Goal: Information Seeking & Learning: Learn about a topic

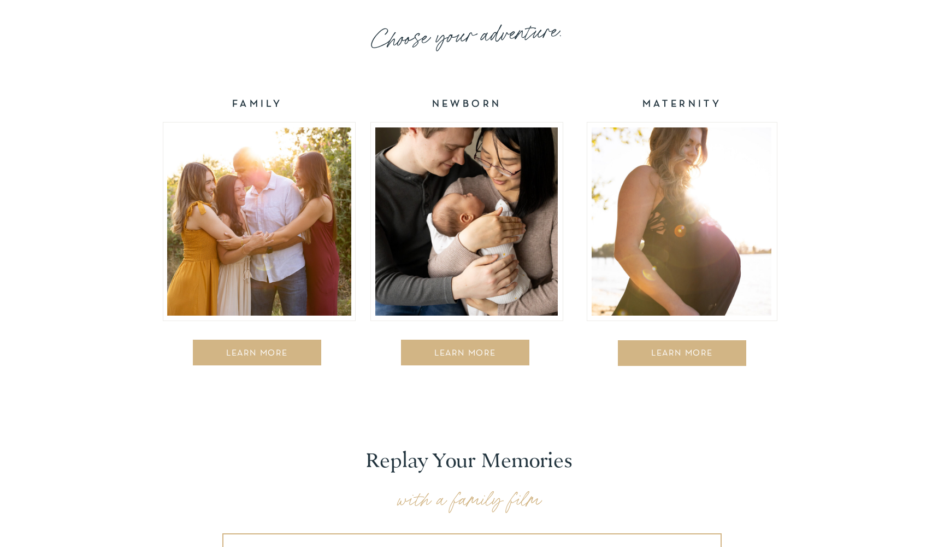
scroll to position [1785, 0]
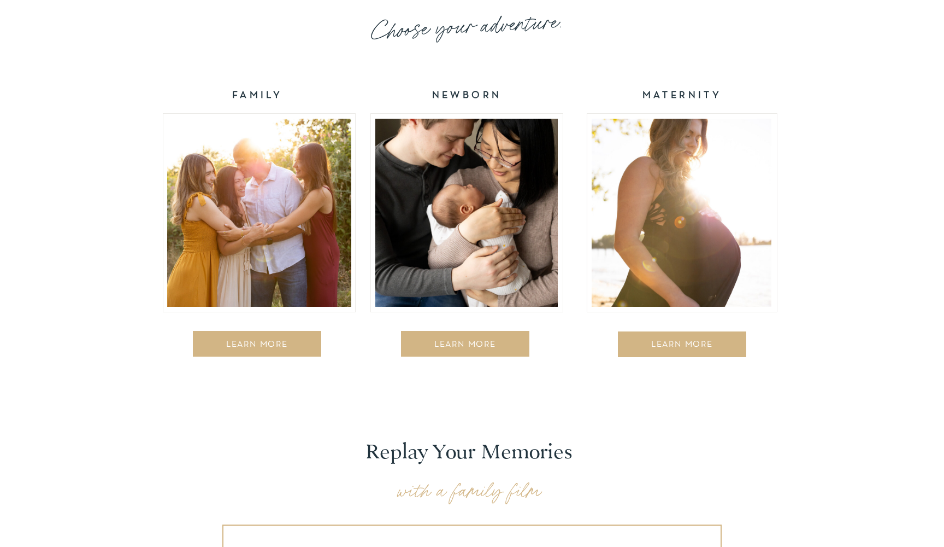
click at [261, 336] on div at bounding box center [257, 344] width 128 height 26
click at [454, 353] on div at bounding box center [465, 344] width 128 height 26
click at [684, 340] on div "LEARN MORE" at bounding box center [682, 345] width 123 height 11
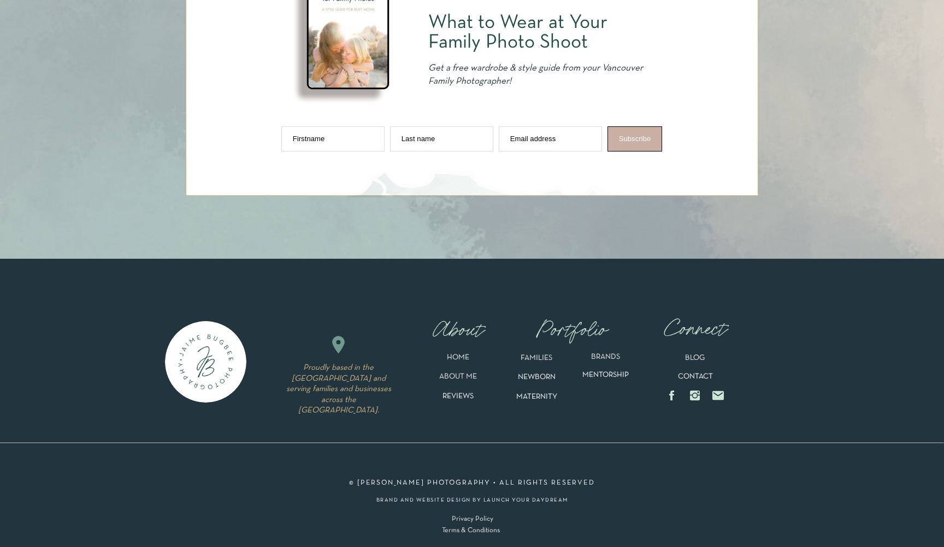
scroll to position [5516, 0]
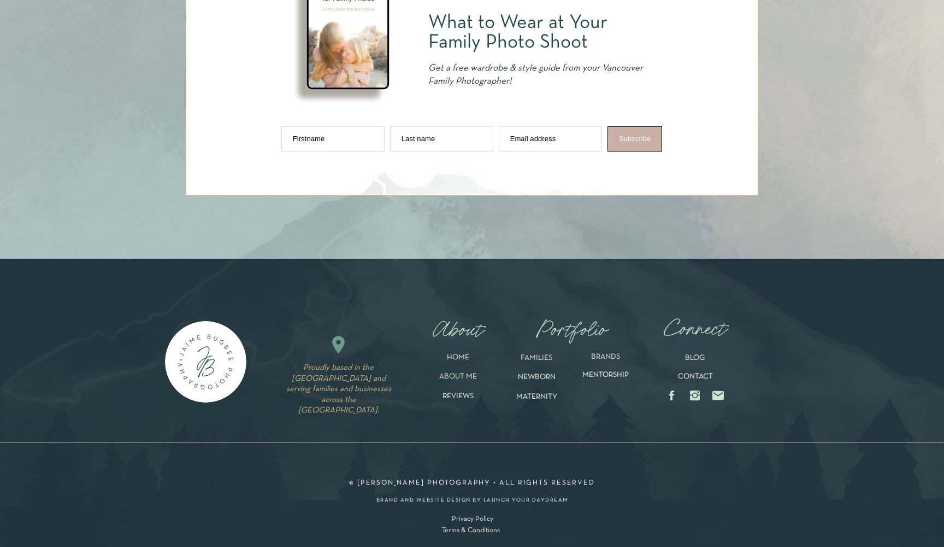
click at [476, 519] on p "Privacy Policy" at bounding box center [473, 520] width 62 height 11
click at [474, 531] on p "Terms & Conditions" at bounding box center [472, 532] width 60 height 11
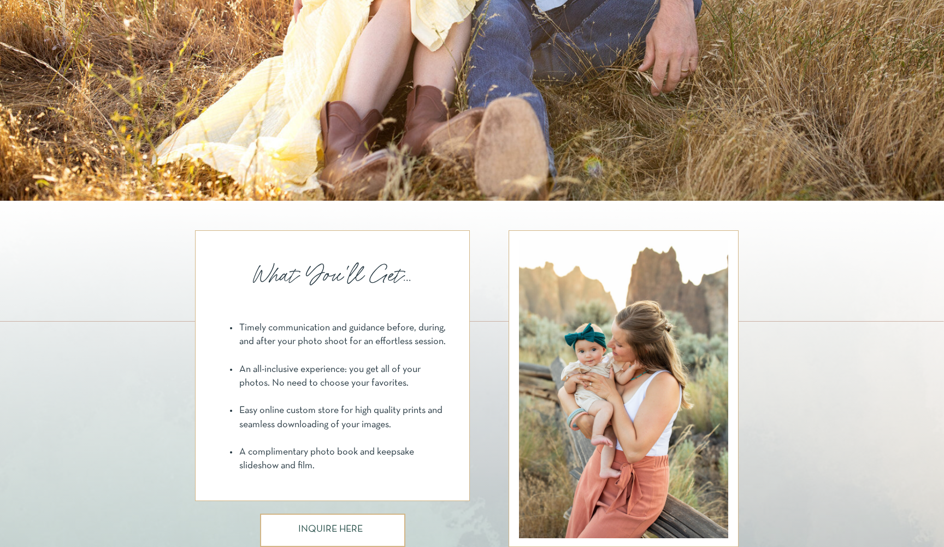
scroll to position [423, 0]
